Goal: Information Seeking & Learning: Learn about a topic

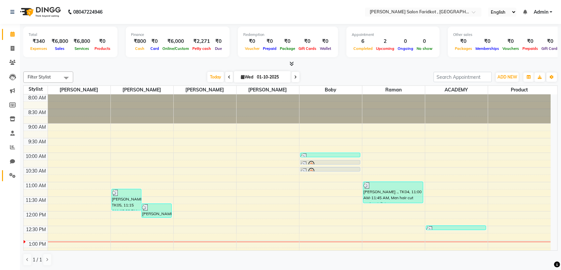
click at [13, 179] on span at bounding box center [13, 176] width 12 height 8
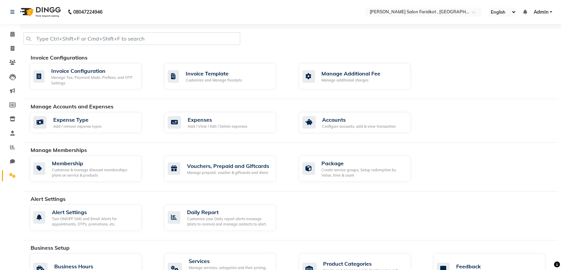
click at [12, 148] on icon at bounding box center [12, 147] width 5 height 5
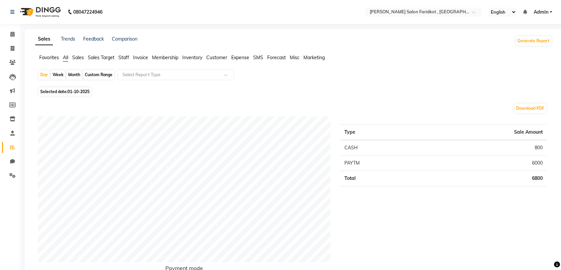
click at [126, 59] on span "Staff" at bounding box center [123, 58] width 11 height 6
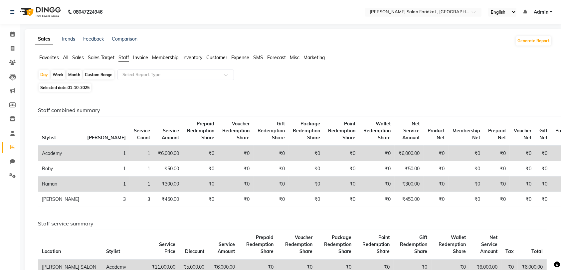
click at [90, 90] on span "Selected date: [DATE]" at bounding box center [65, 87] width 53 height 8
select select "10"
select select "2025"
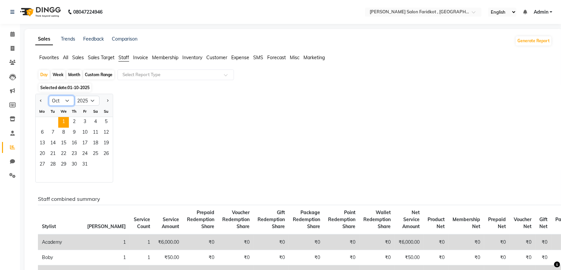
click at [54, 100] on select "Jan Feb Mar Apr May Jun [DATE] Aug Sep Oct Nov Dec" at bounding box center [61, 101] width 25 height 10
click at [41, 101] on span "Previous month" at bounding box center [41, 100] width 2 height 2
select select "9"
click at [53, 164] on span "30" at bounding box center [53, 165] width 11 height 11
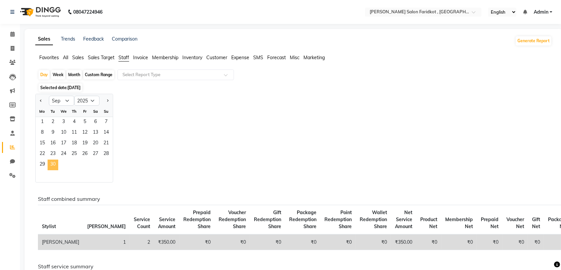
click at [53, 132] on span "9" at bounding box center [53, 133] width 11 height 11
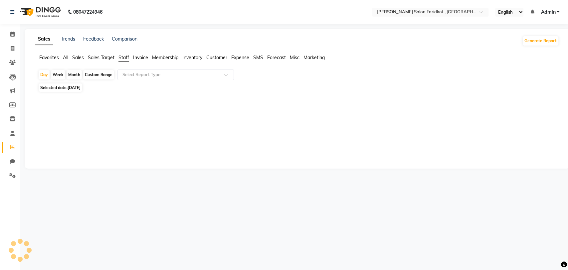
click at [44, 124] on div at bounding box center [295, 119] width 515 height 24
click at [80, 89] on span "[DATE]" at bounding box center [73, 87] width 13 height 5
select select "9"
select select "2025"
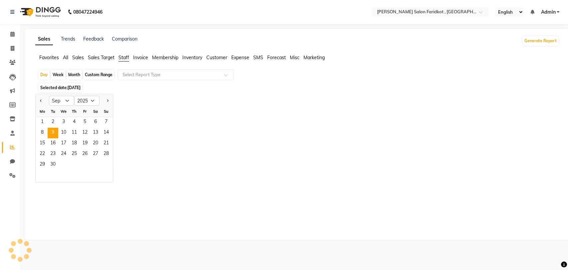
click at [42, 121] on span "1" at bounding box center [42, 122] width 11 height 11
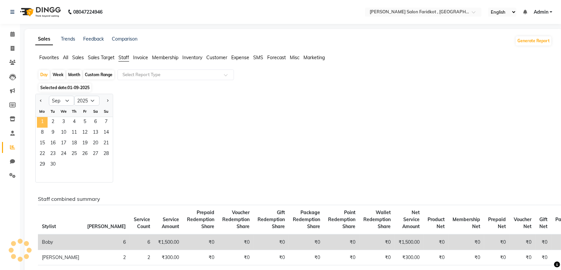
click at [74, 74] on div "Month" at bounding box center [73, 74] width 15 height 9
select select "9"
select select "2025"
click at [76, 75] on div "Month" at bounding box center [73, 74] width 15 height 9
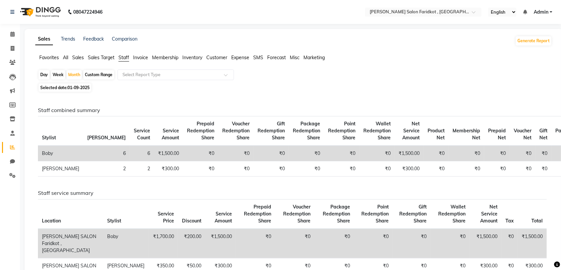
click at [73, 74] on div "Month" at bounding box center [73, 74] width 15 height 9
select select "9"
select select "2025"
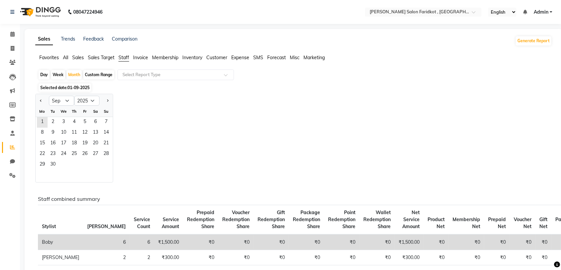
click at [76, 76] on div "Month" at bounding box center [73, 74] width 15 height 9
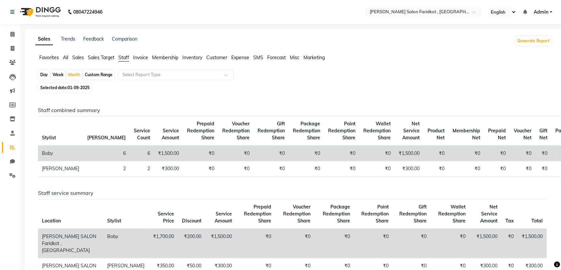
click at [76, 74] on div "Month" at bounding box center [73, 74] width 15 height 9
select select "9"
select select "2025"
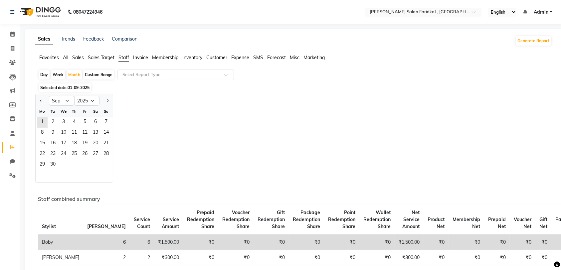
click at [173, 77] on input "text" at bounding box center [169, 74] width 96 height 7
type input "S"
click at [76, 57] on span "Sales" at bounding box center [78, 58] width 12 height 6
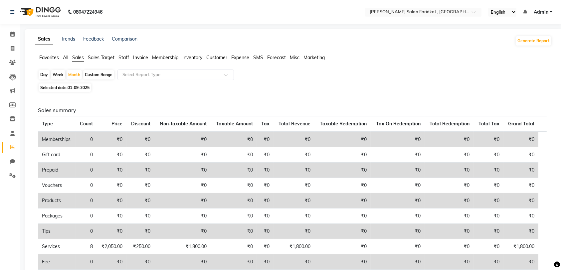
click at [52, 59] on span "Favorites" at bounding box center [49, 58] width 20 height 6
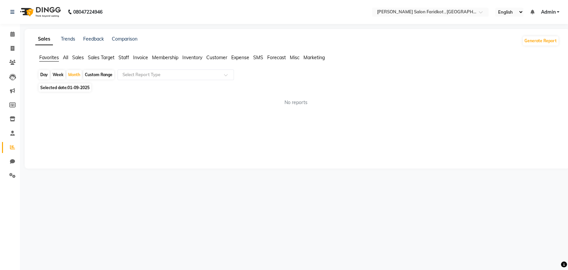
click at [82, 88] on span "01-09-2025" at bounding box center [78, 87] width 22 height 5
select select "9"
select select "2025"
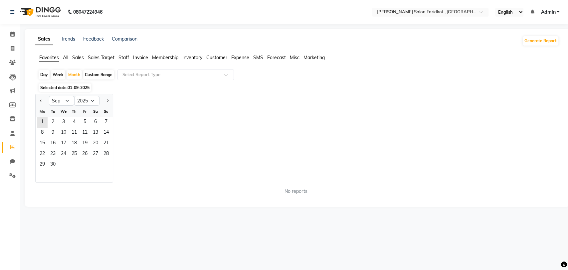
click at [42, 121] on span "1" at bounding box center [42, 122] width 11 height 11
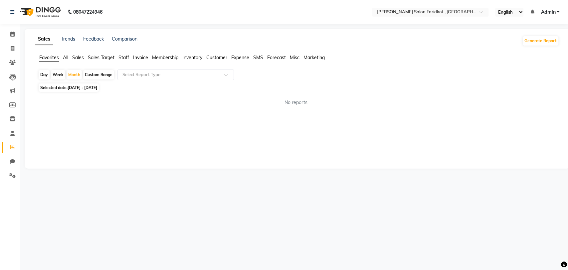
click at [125, 57] on span "Staff" at bounding box center [123, 58] width 11 height 6
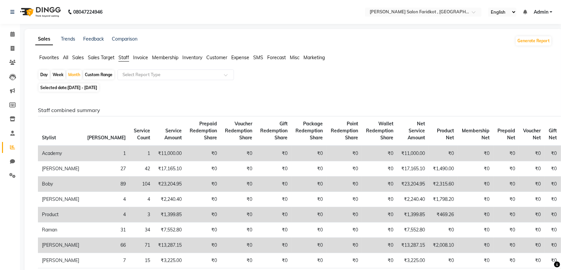
click at [159, 73] on input "text" at bounding box center [169, 74] width 96 height 7
type input "Sale"
click at [240, 57] on span "Expense" at bounding box center [240, 58] width 18 height 6
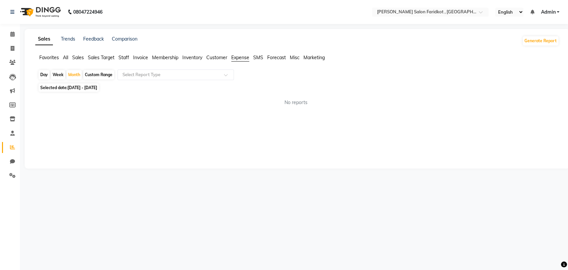
click at [75, 75] on div "Month" at bounding box center [73, 74] width 15 height 9
select select "9"
select select "2025"
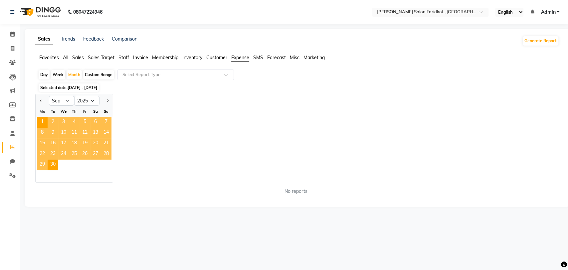
click at [79, 85] on span "[DATE] - [DATE]" at bounding box center [82, 87] width 30 height 5
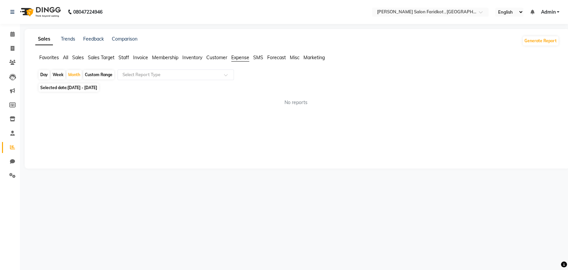
click at [194, 75] on input "text" at bounding box center [169, 74] width 96 height 7
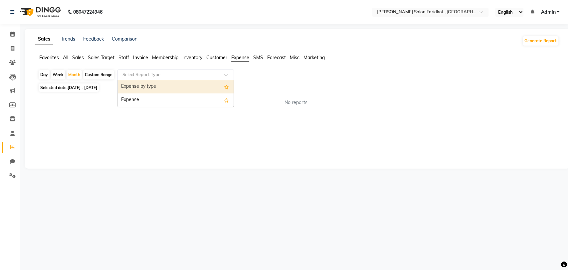
click at [176, 90] on div "Expense by type" at bounding box center [176, 86] width 116 height 13
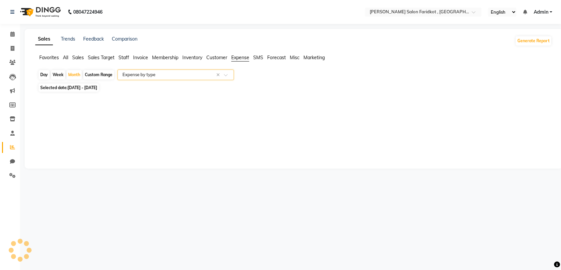
select select "filtered_report"
select select "csv"
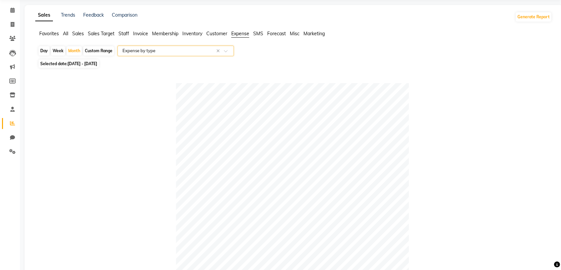
scroll to position [23, 0]
click at [192, 54] on input "text" at bounding box center [169, 52] width 96 height 7
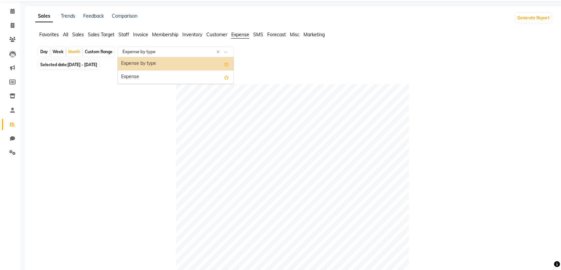
click at [166, 81] on div "Expense" at bounding box center [176, 77] width 116 height 13
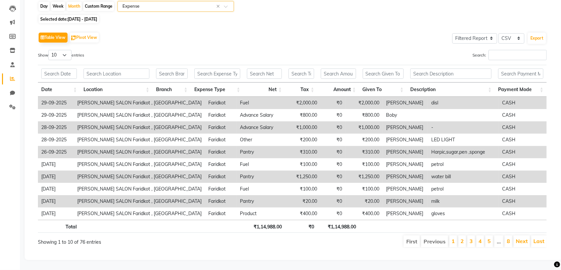
scroll to position [74, 0]
click at [312, 238] on link "1" at bounding box center [452, 241] width 3 height 7
click at [312, 238] on link "2" at bounding box center [461, 241] width 3 height 7
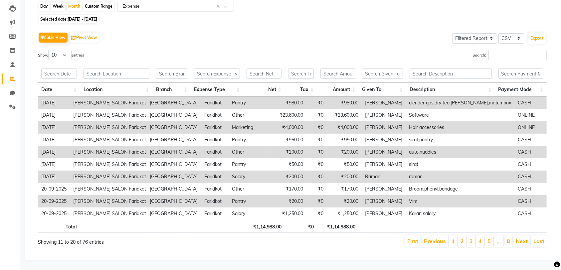
click at [312, 238] on link "3" at bounding box center [470, 241] width 3 height 7
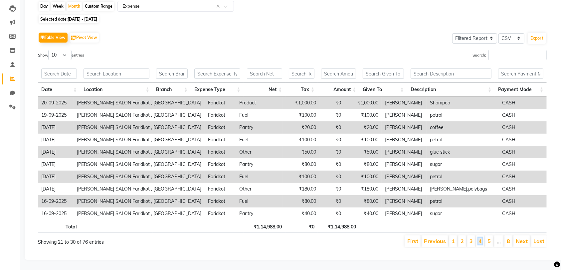
click at [312, 238] on link "4" at bounding box center [479, 241] width 3 height 7
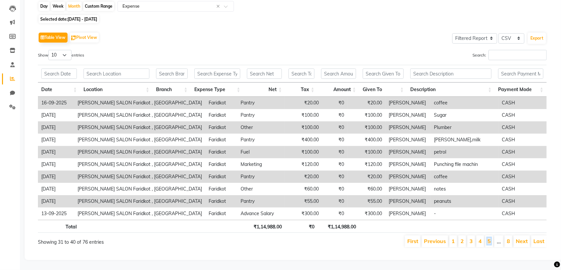
click at [312, 238] on link "5" at bounding box center [488, 241] width 3 height 7
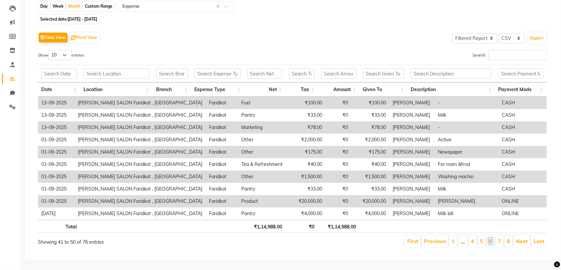
click at [312, 238] on link "6" at bounding box center [489, 241] width 3 height 7
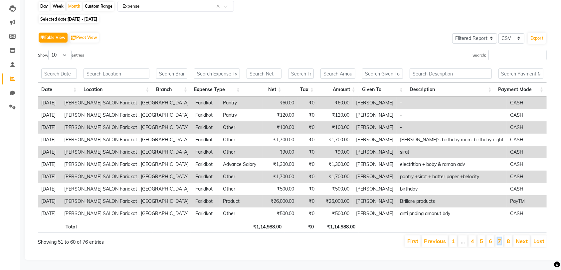
click at [312, 238] on link "7" at bounding box center [498, 241] width 3 height 7
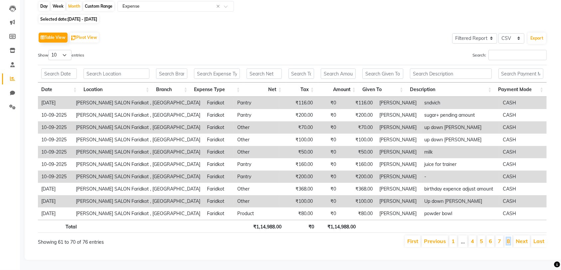
click at [312, 238] on link "8" at bounding box center [507, 241] width 3 height 7
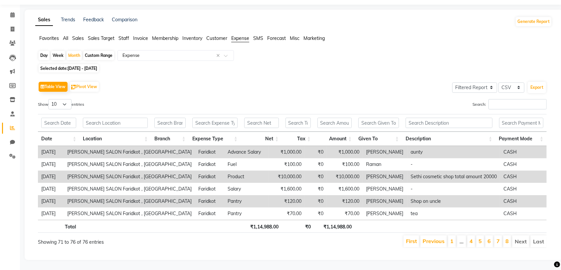
scroll to position [0, 5]
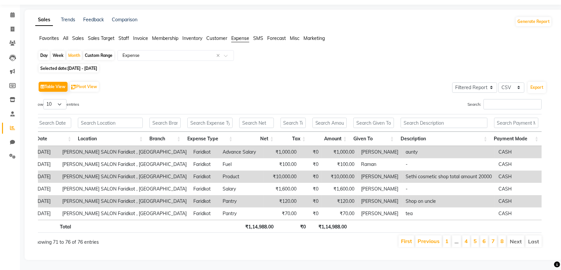
click at [312, 238] on link "8" at bounding box center [501, 241] width 3 height 7
click at [75, 35] on span "Sales" at bounding box center [78, 38] width 12 height 6
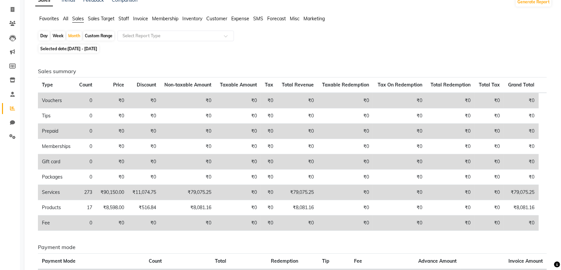
scroll to position [37, 0]
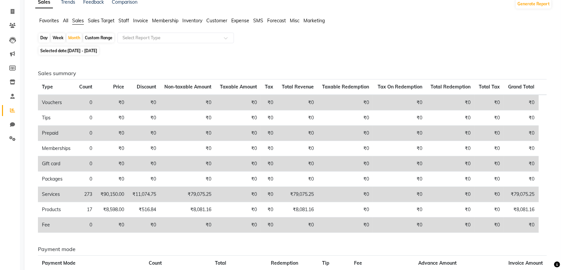
click at [244, 21] on span "Expense" at bounding box center [240, 21] width 18 height 6
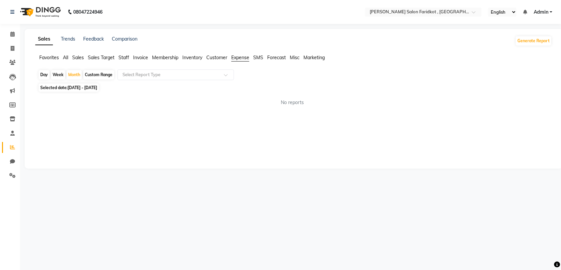
scroll to position [0, 0]
click at [210, 73] on input "text" at bounding box center [169, 74] width 96 height 7
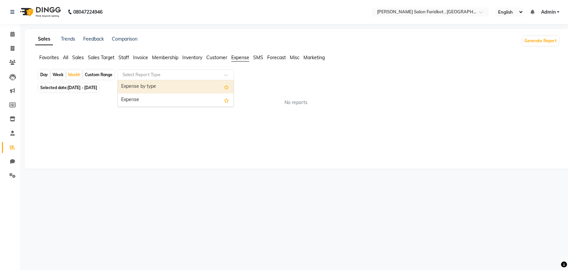
click at [181, 98] on div "Expense" at bounding box center [176, 99] width 116 height 13
select select "filtered_report"
select select "csv"
click at [124, 58] on span "Staff" at bounding box center [123, 58] width 11 height 6
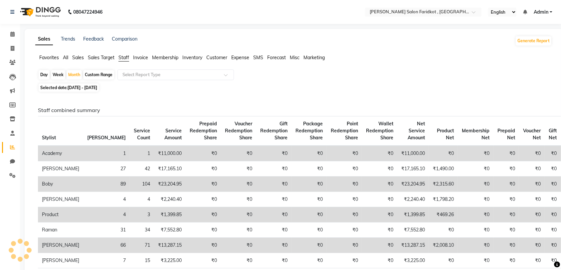
click at [167, 77] on input "text" at bounding box center [169, 74] width 96 height 7
type input "B"
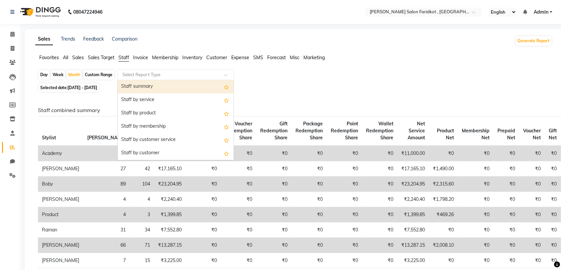
click at [183, 89] on div "Staff summary" at bounding box center [176, 86] width 116 height 13
select select "filtered_report"
select select "csv"
